Goal: Task Accomplishment & Management: Manage account settings

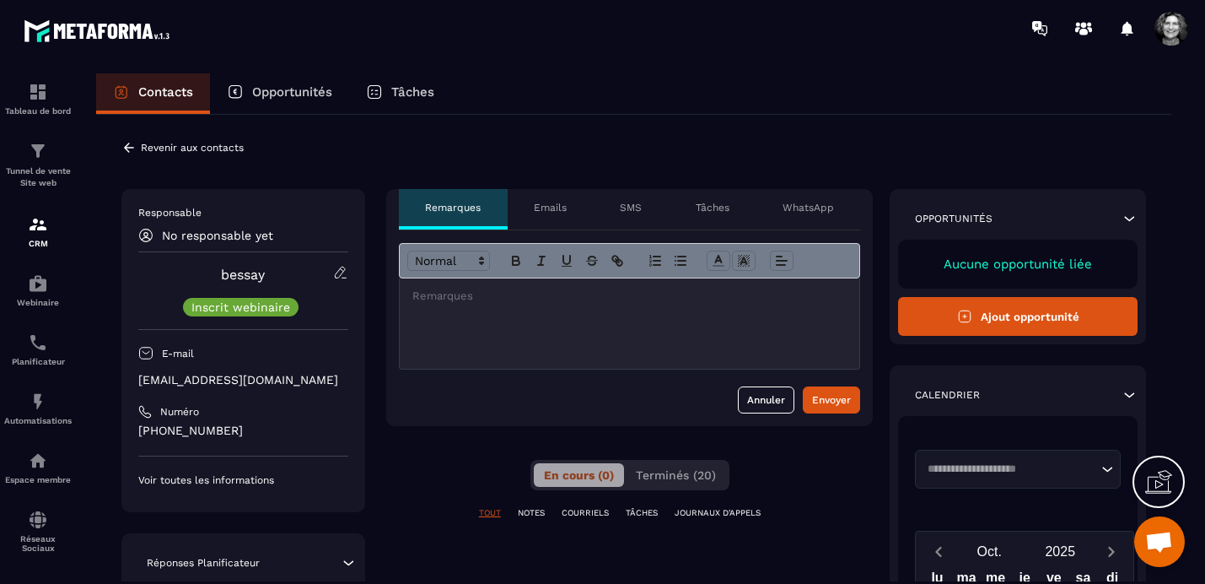
scroll to position [21380, 0]
click at [127, 144] on icon at bounding box center [129, 147] width 10 height 9
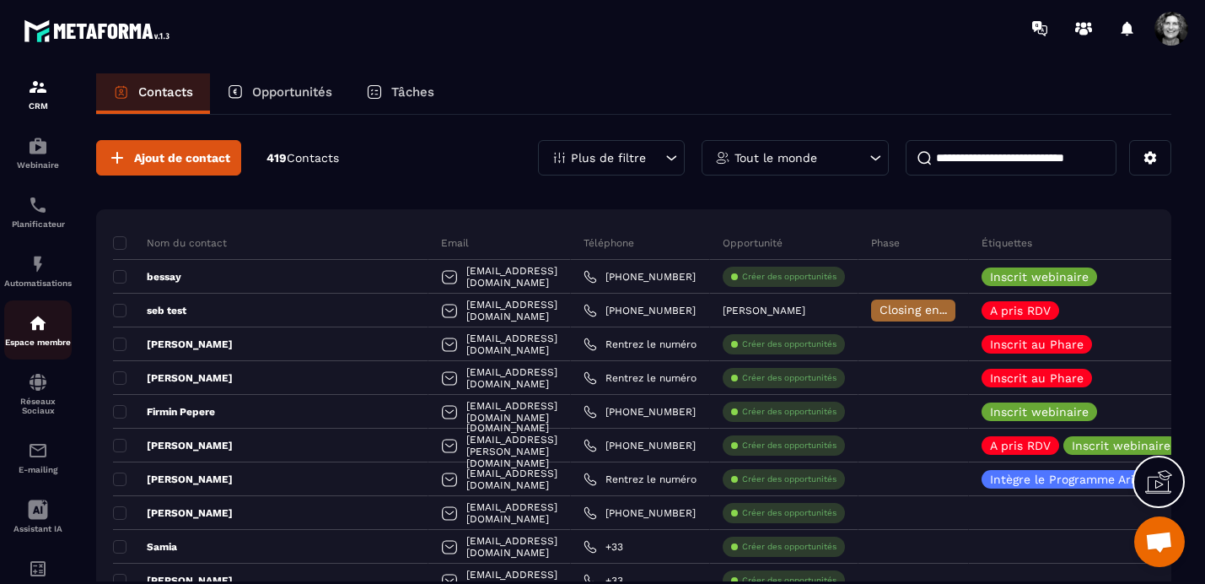
scroll to position [196, 0]
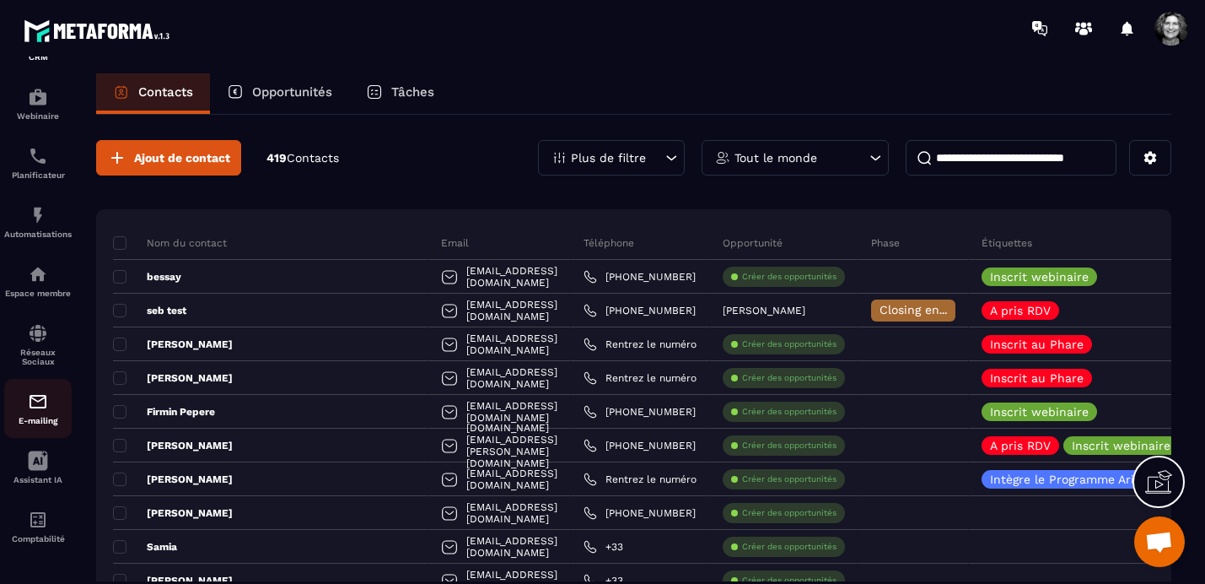
click at [37, 404] on img at bounding box center [38, 401] width 20 height 20
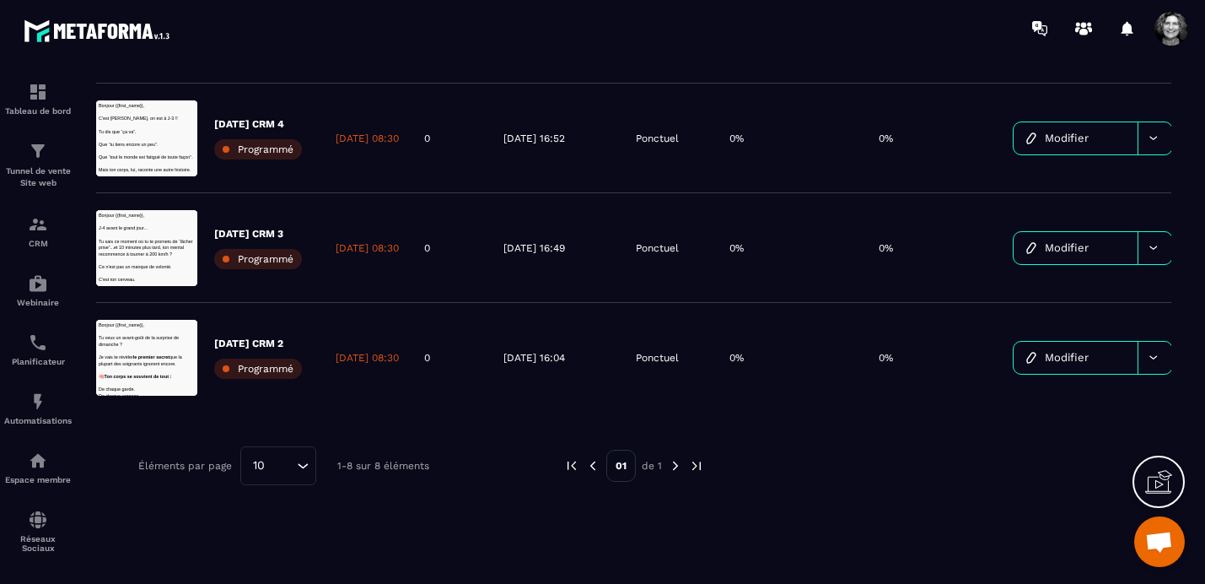
scroll to position [663, 0]
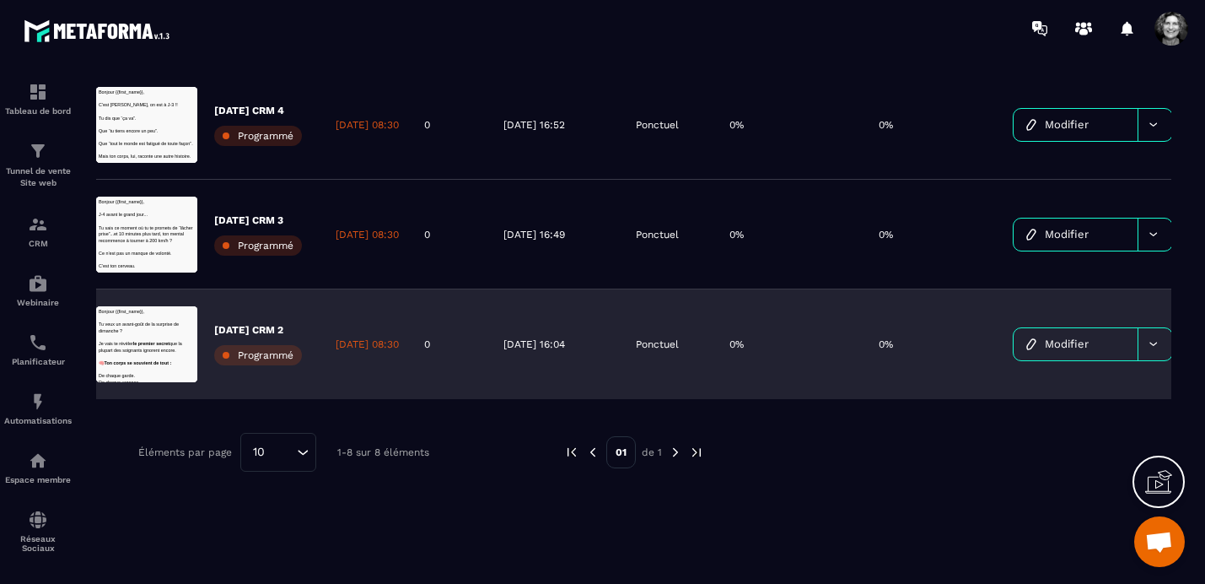
click at [1089, 342] on span "Modifier" at bounding box center [1067, 343] width 44 height 13
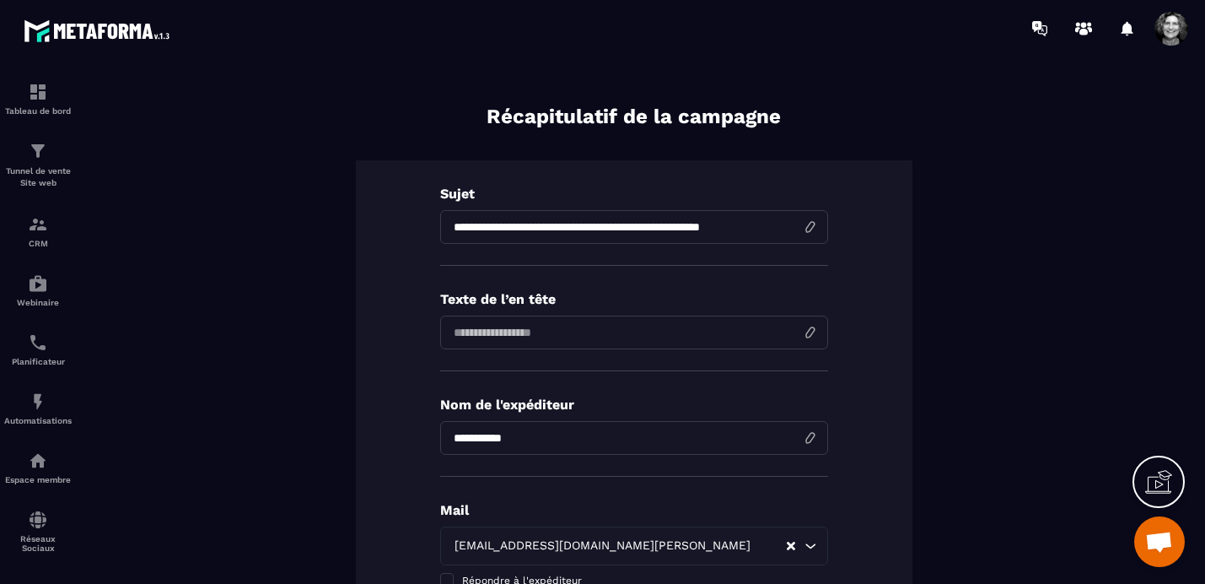
scroll to position [96, 0]
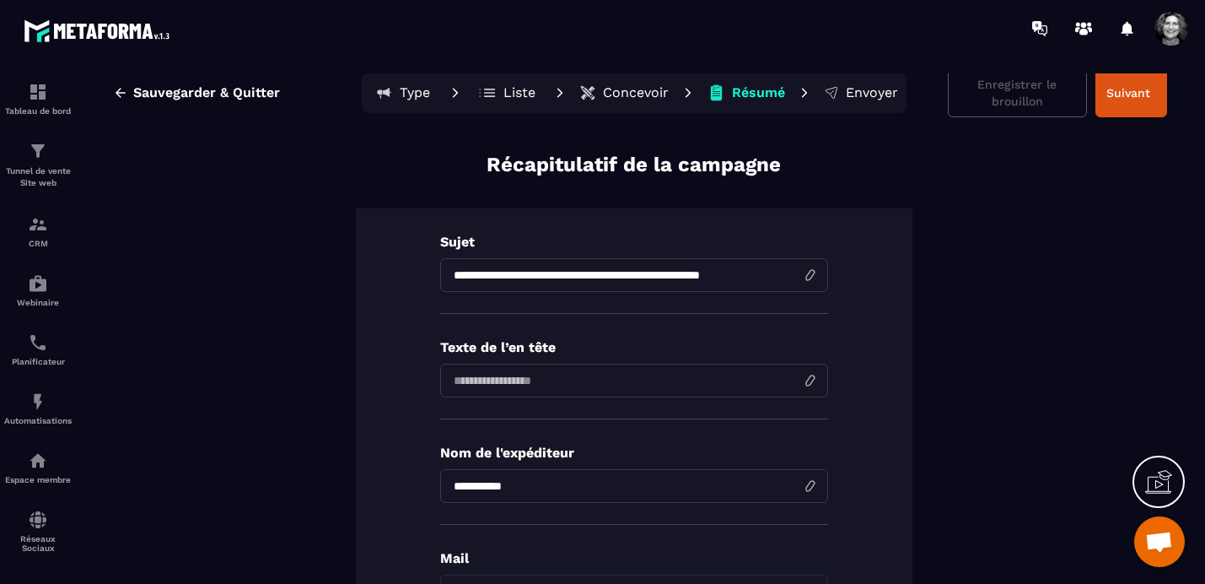
scroll to position [0, 0]
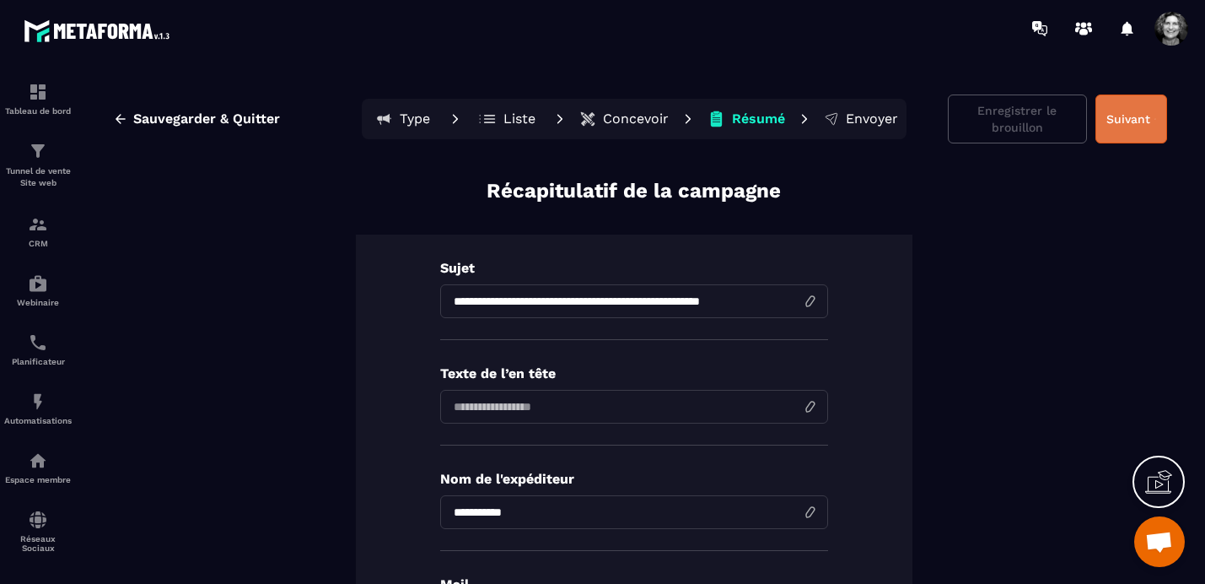
click at [1140, 113] on button "Suivant" at bounding box center [1131, 118] width 72 height 49
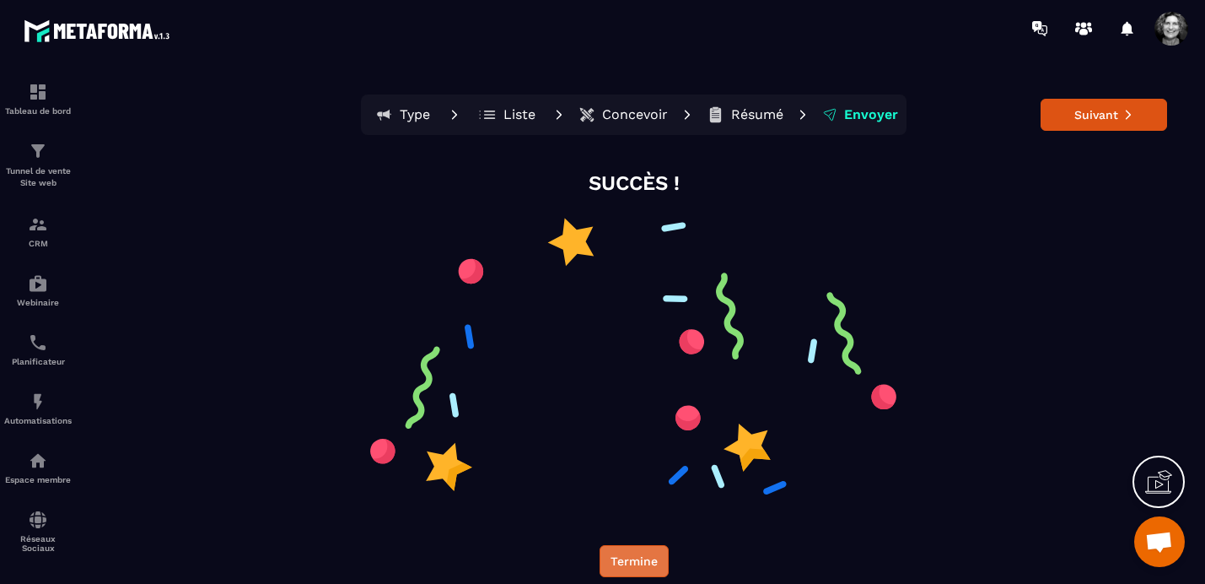
click at [634, 557] on button "Termine" at bounding box center [634, 561] width 69 height 32
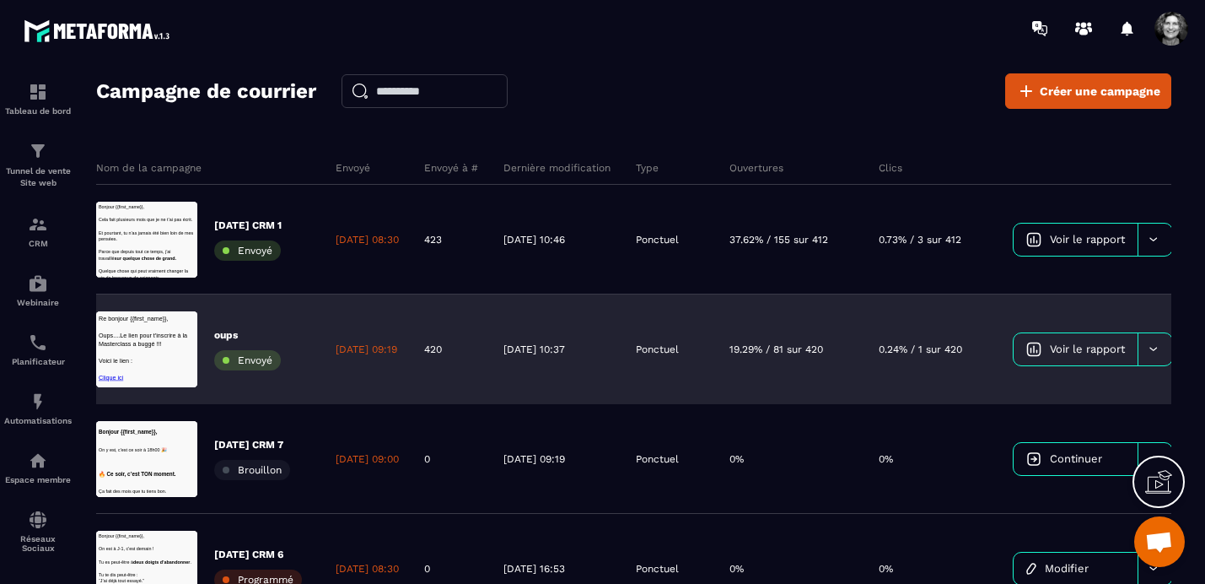
click at [663, 336] on div "Ponctuel" at bounding box center [670, 349] width 94 height 110
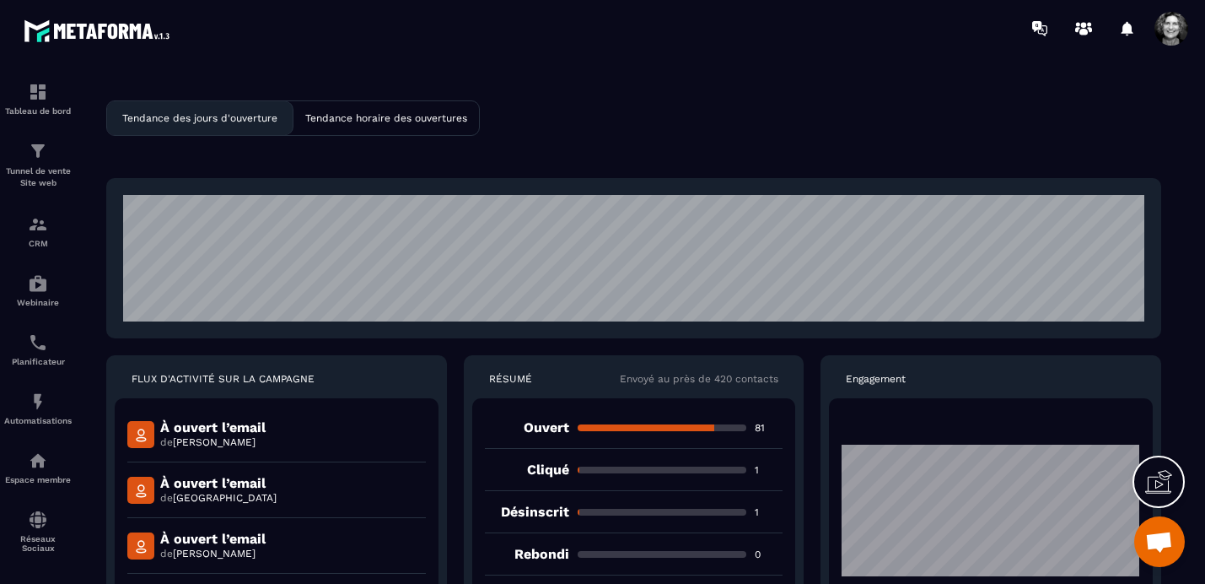
click at [553, 475] on p "Cliqué" at bounding box center [527, 469] width 84 height 16
click at [757, 471] on p "1" at bounding box center [769, 469] width 28 height 13
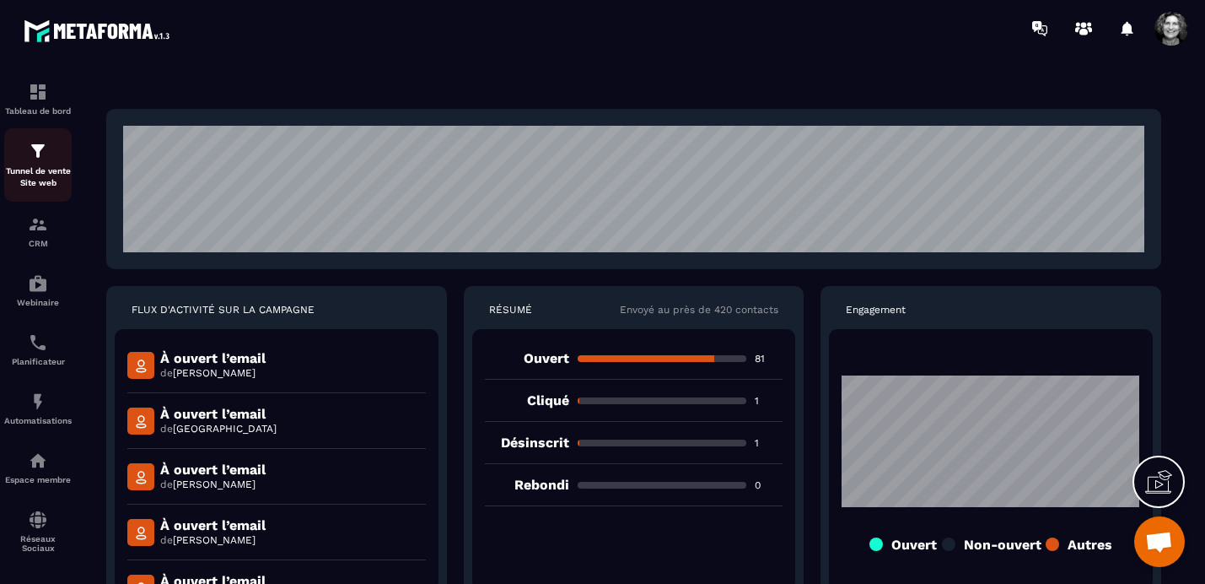
click at [40, 151] on img at bounding box center [38, 151] width 20 height 20
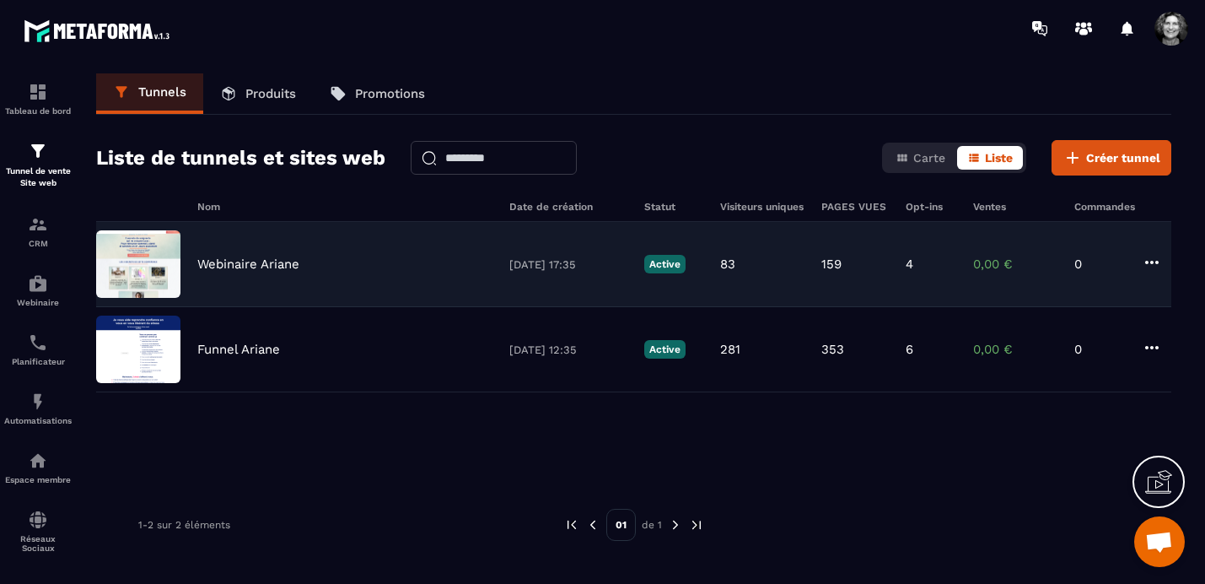
click at [269, 272] on div "Webinaire Ariane [DATE] 17:35 Active 83 159 4 0,00 € 0" at bounding box center [633, 264] width 1075 height 85
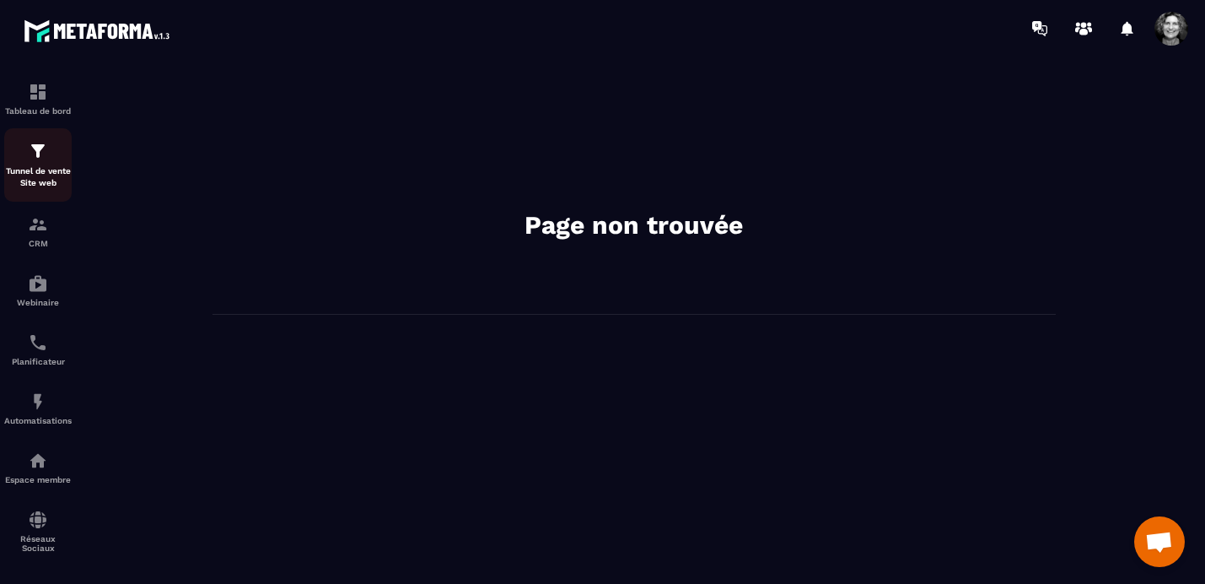
click at [40, 166] on p "Tunnel de vente Site web" at bounding box center [37, 177] width 67 height 24
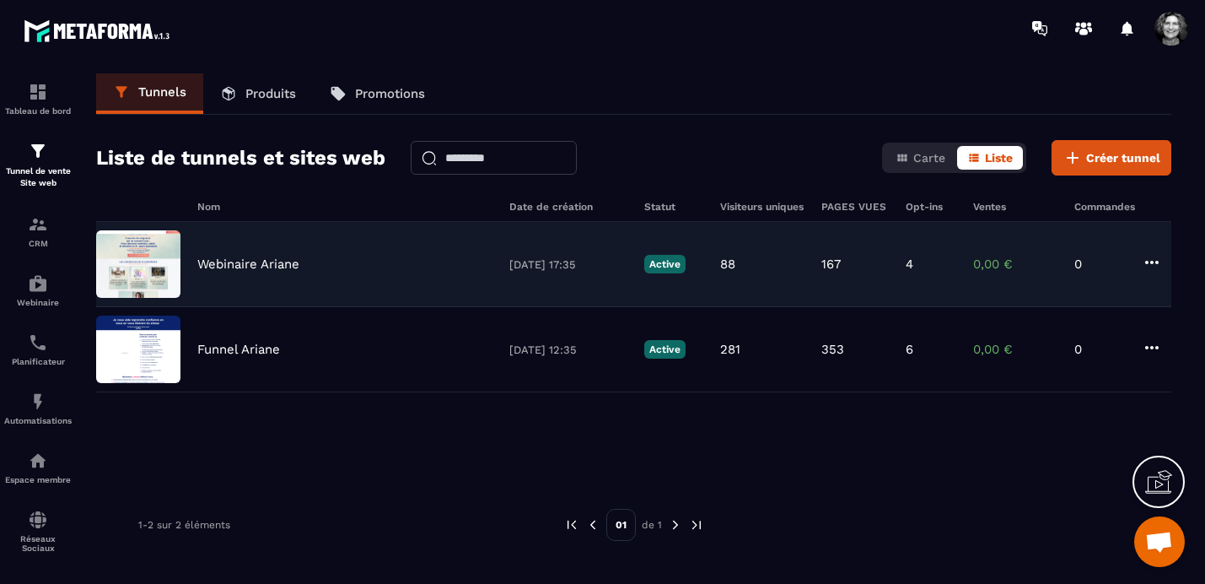
click at [266, 270] on p "Webinaire Ariane" at bounding box center [248, 263] width 102 height 15
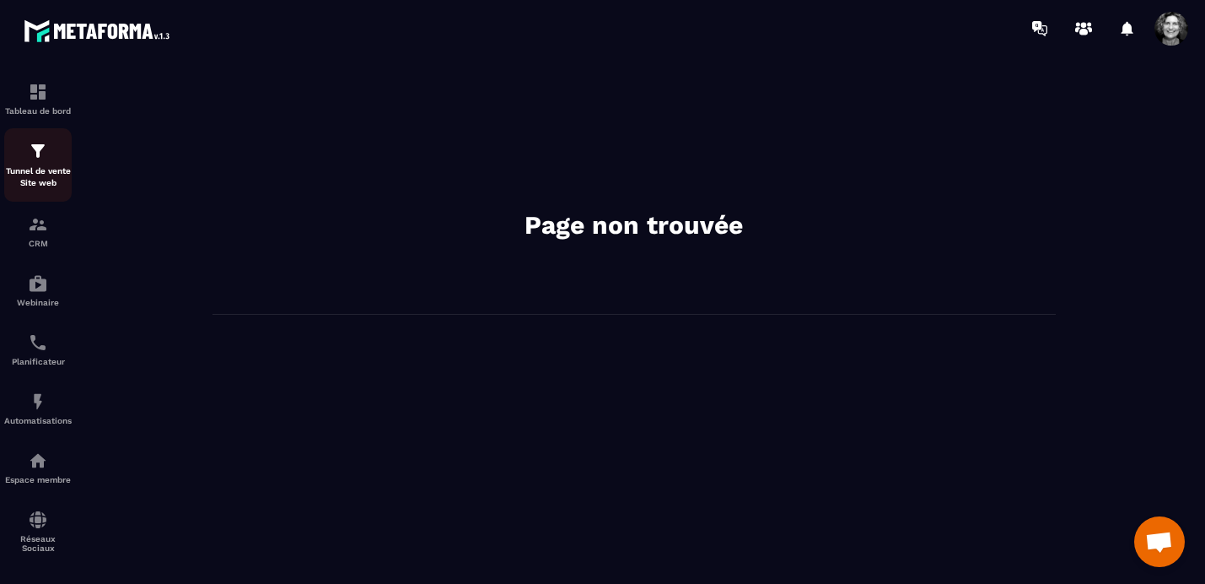
click at [49, 166] on p "Tunnel de vente Site web" at bounding box center [37, 177] width 67 height 24
